Goal: Information Seeking & Learning: Learn about a topic

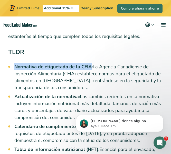
drag, startPoint x: 14, startPoint y: 66, endPoint x: 91, endPoint y: 66, distance: 76.8
copy strong "Normativa de etiquetado de la CFIA"
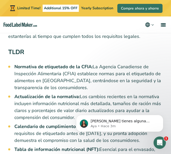
click at [97, 71] on li "Normativa de etiquetado de la CFIA: La Agencia Canadiense de Inspección Aliment…" at bounding box center [88, 77] width 148 height 28
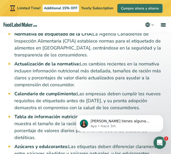
scroll to position [205, 0]
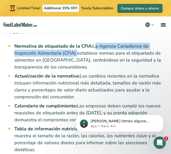
drag, startPoint x: 93, startPoint y: 46, endPoint x: 75, endPoint y: 53, distance: 19.6
click at [75, 53] on li "Normativa de etiquetado de la CFIA: La Agencia Canadiense de Inspección Aliment…" at bounding box center [88, 57] width 148 height 28
copy li "La Agencia Canadiense de Inspección Alimentaria (CFIA)"
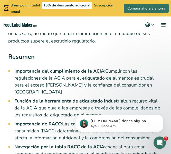
click at [52, 56] on h2 "Resumen" at bounding box center [85, 58] width 155 height 12
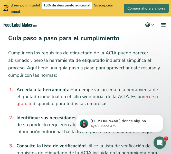
scroll to position [894, 0]
